Goal: Task Accomplishment & Management: Use online tool/utility

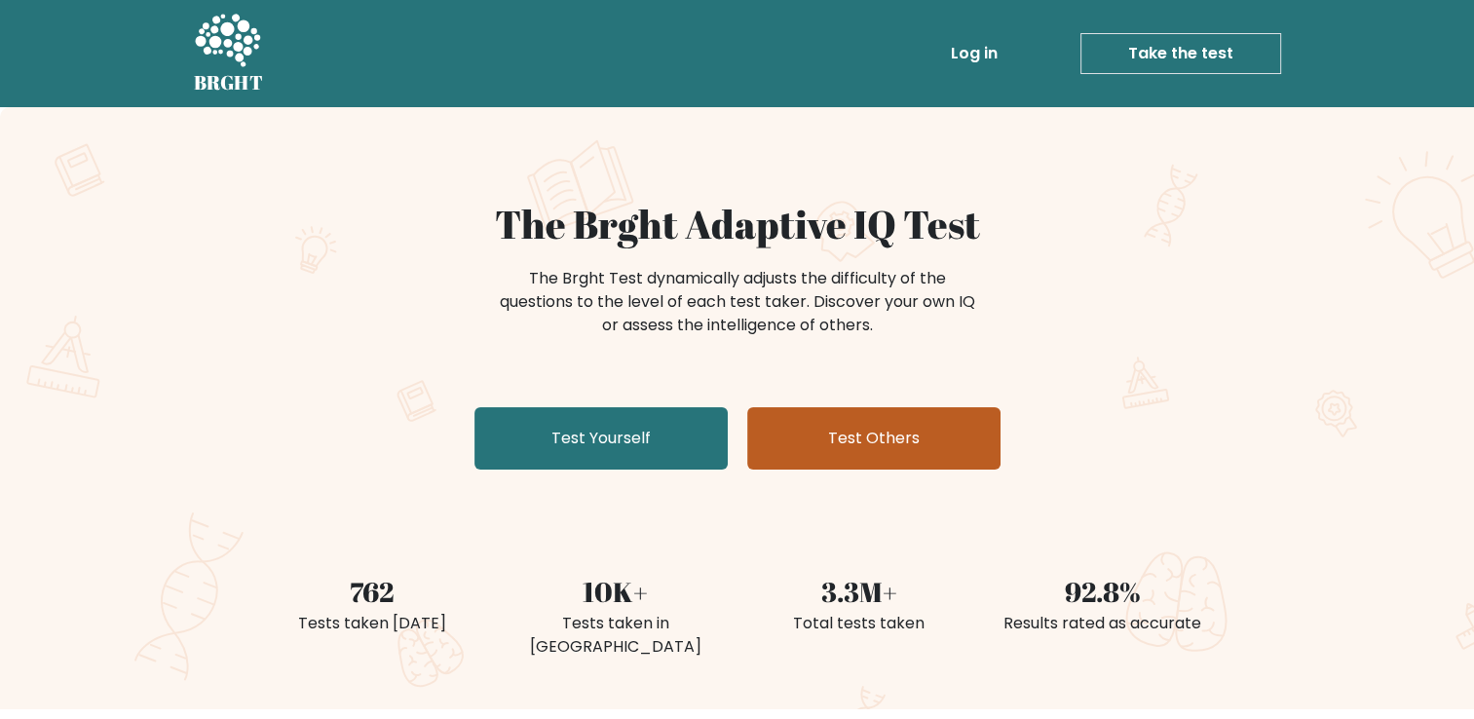
click at [836, 427] on link "Test Others" at bounding box center [873, 438] width 253 height 62
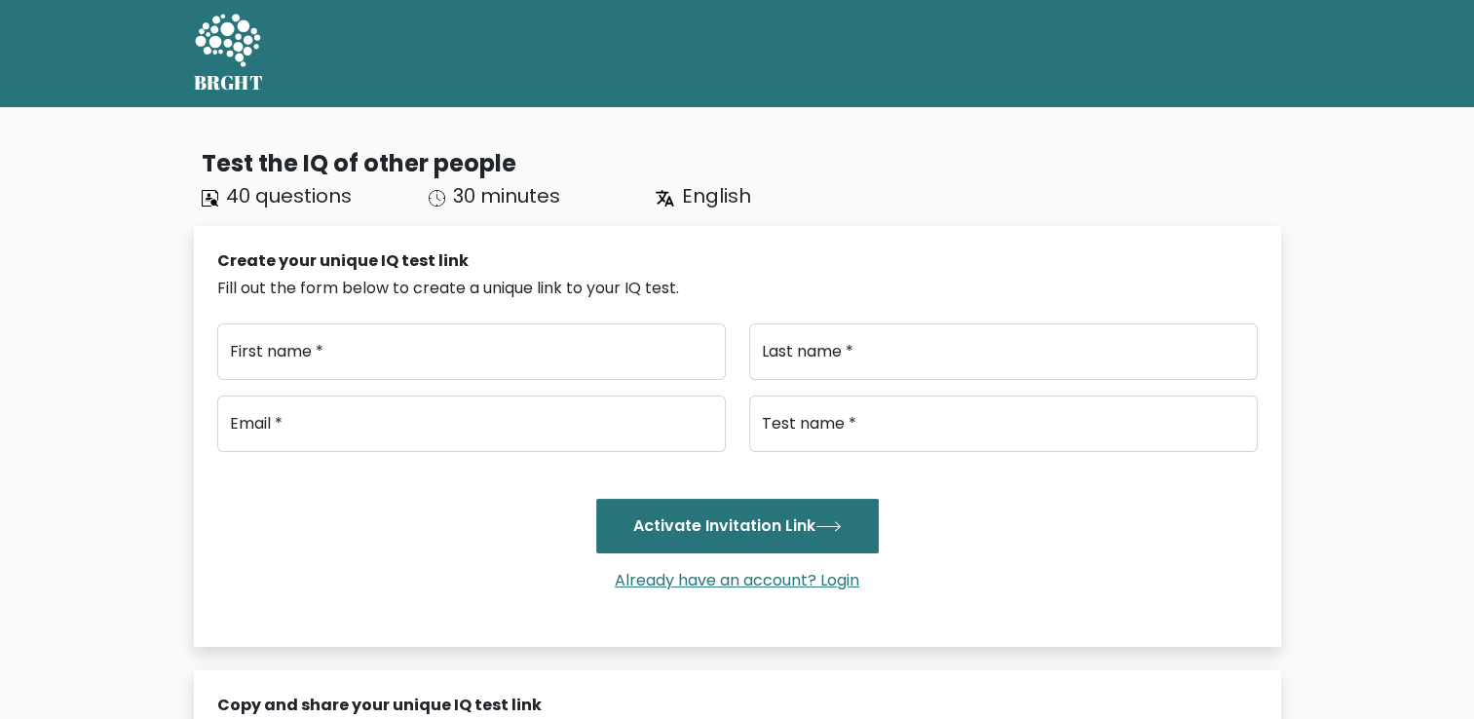
type input "..."
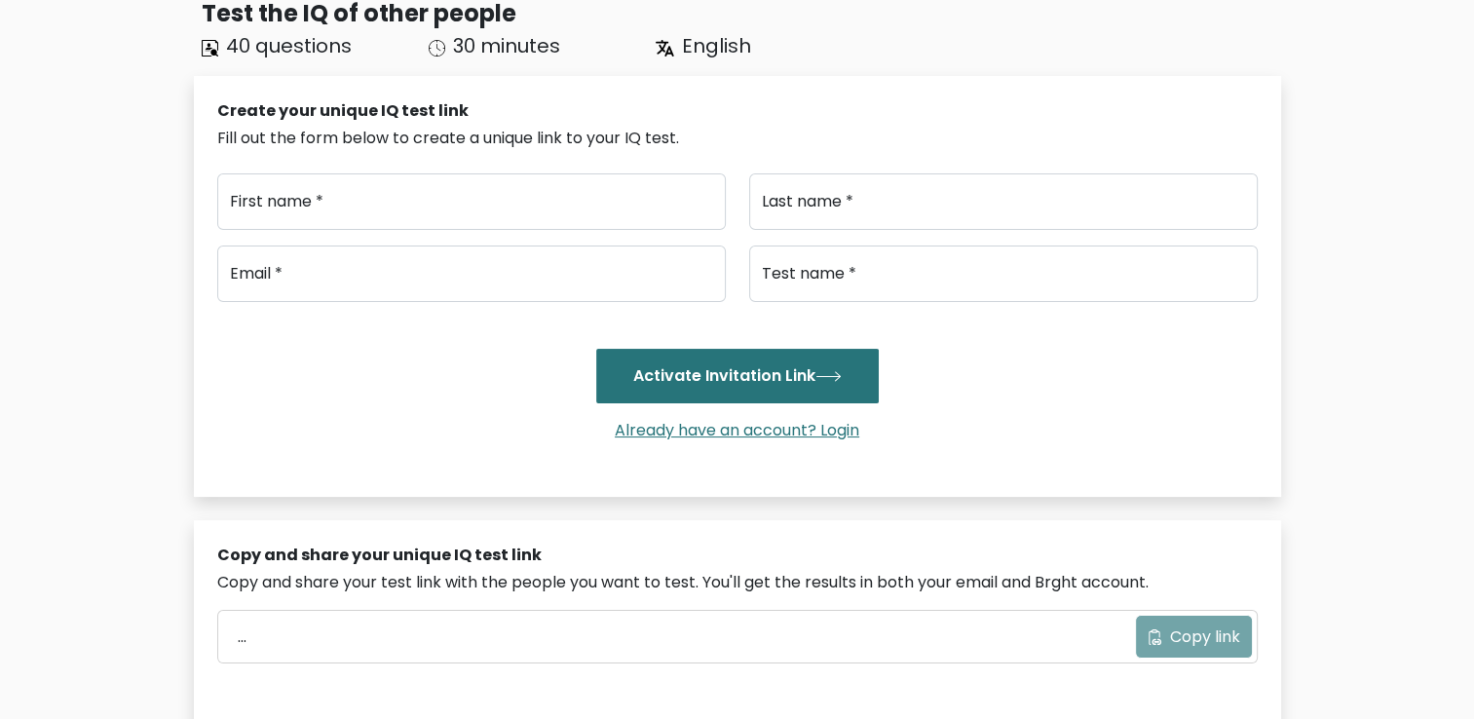
scroll to position [390, 0]
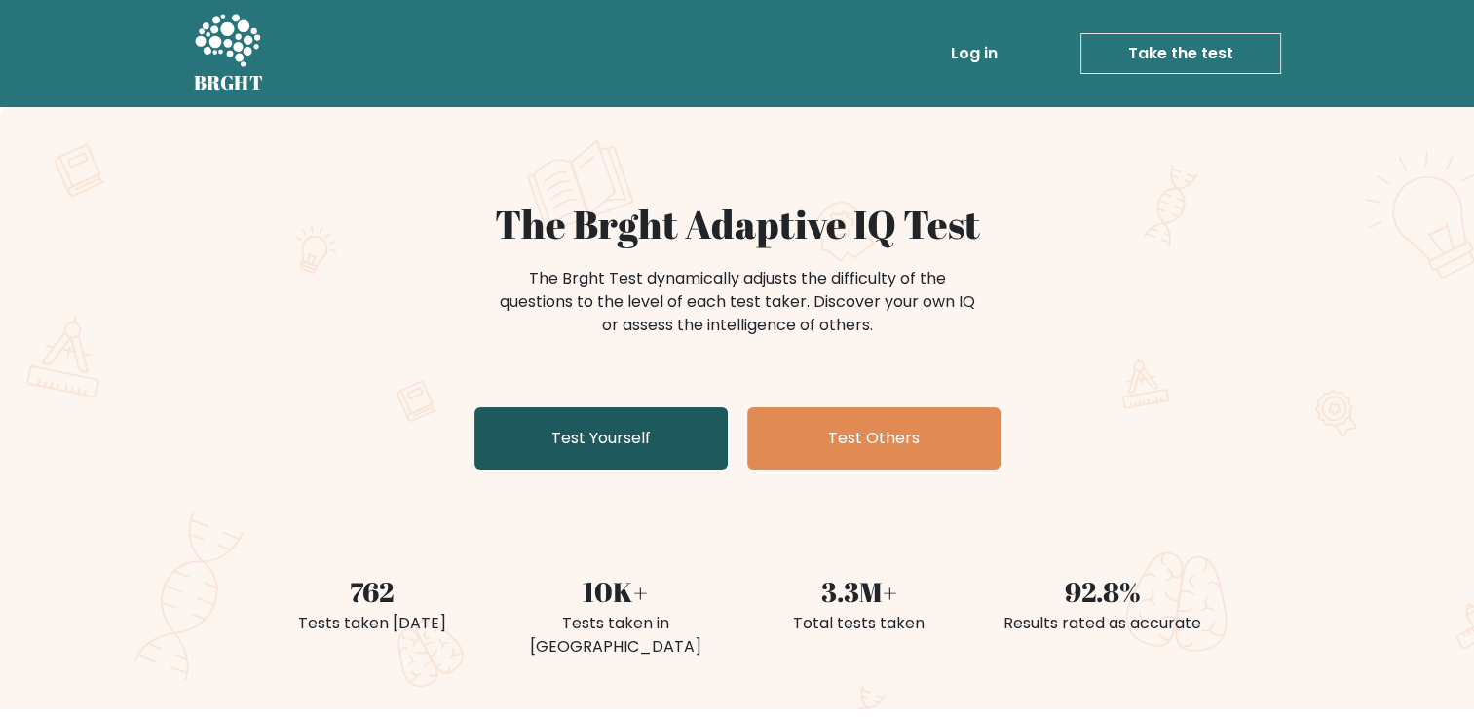
click at [567, 433] on link "Test Yourself" at bounding box center [601, 438] width 253 height 62
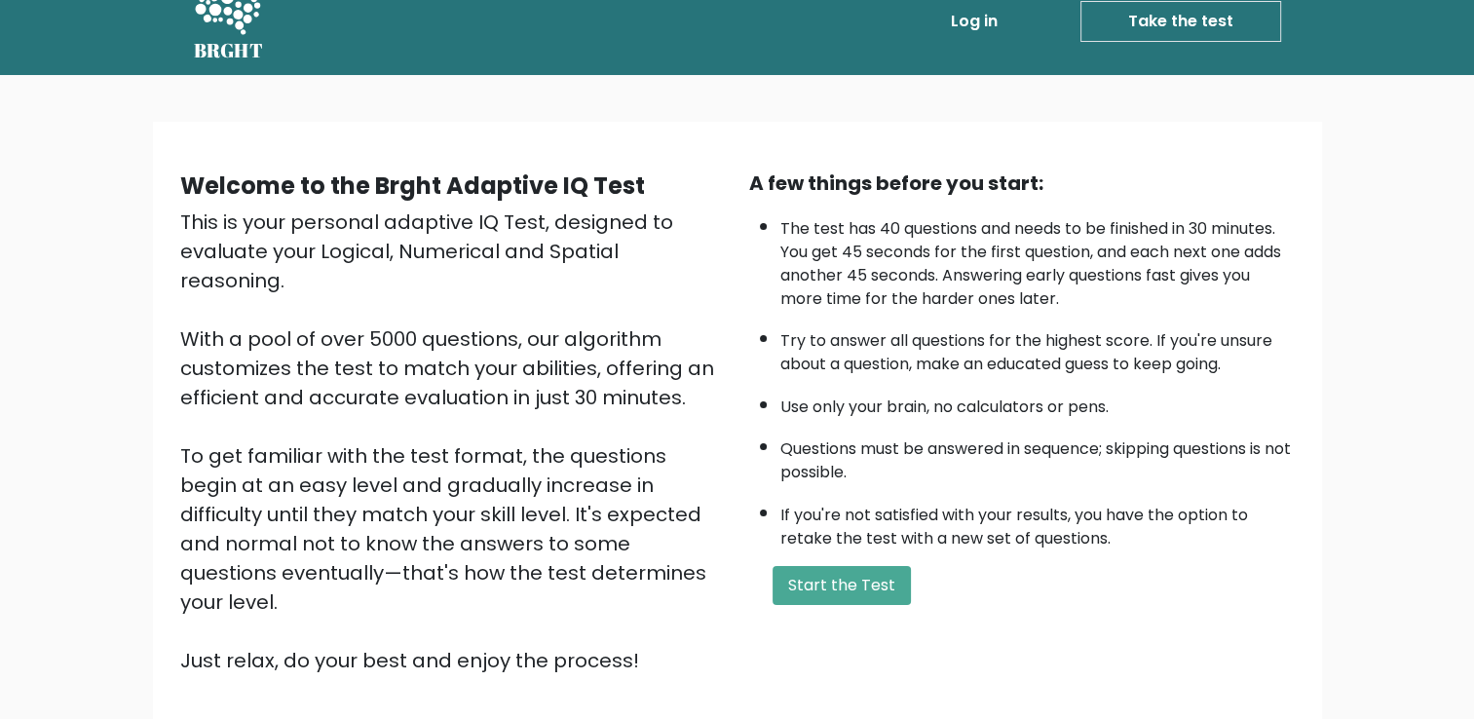
scroll to position [172, 0]
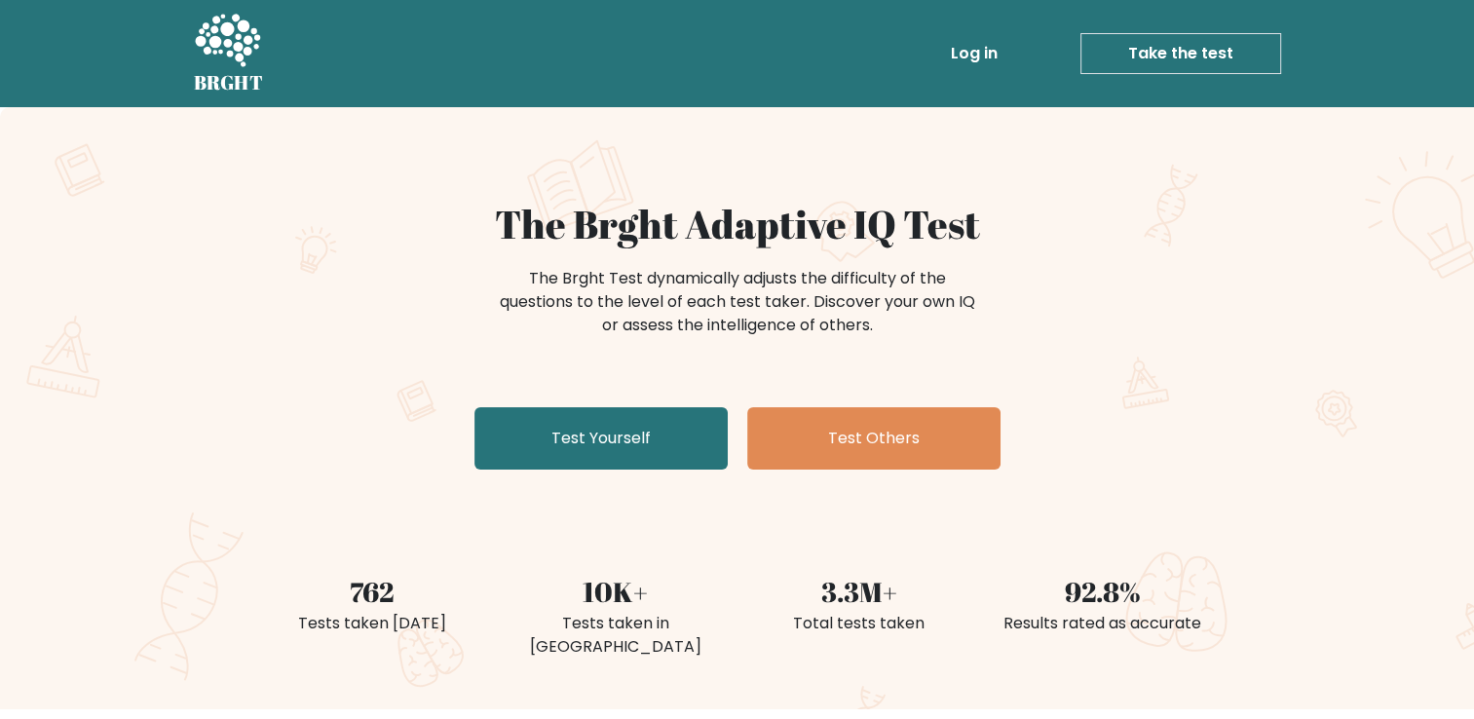
drag, startPoint x: 647, startPoint y: 464, endPoint x: 765, endPoint y: 65, distance: 415.6
